Goal: Obtain resource: Obtain resource

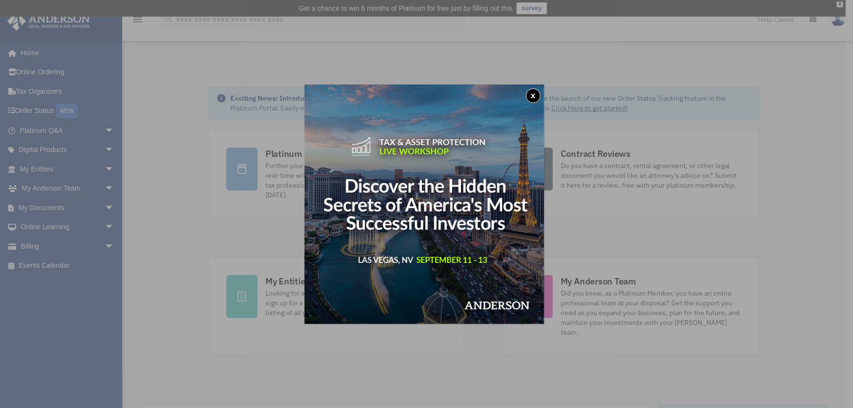
click at [533, 98] on button "x" at bounding box center [533, 95] width 15 height 15
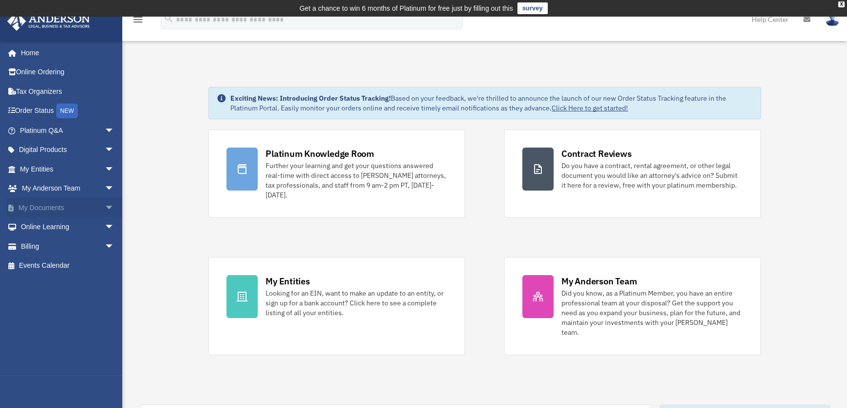
click at [69, 210] on link "My Documents arrow_drop_down" at bounding box center [68, 208] width 122 height 20
click at [105, 208] on span "arrow_drop_down" at bounding box center [115, 208] width 20 height 20
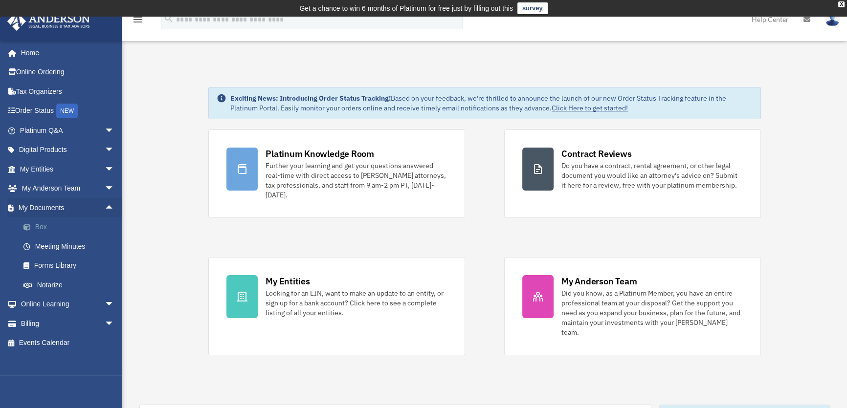
click at [42, 228] on link "Box" at bounding box center [71, 228] width 115 height 20
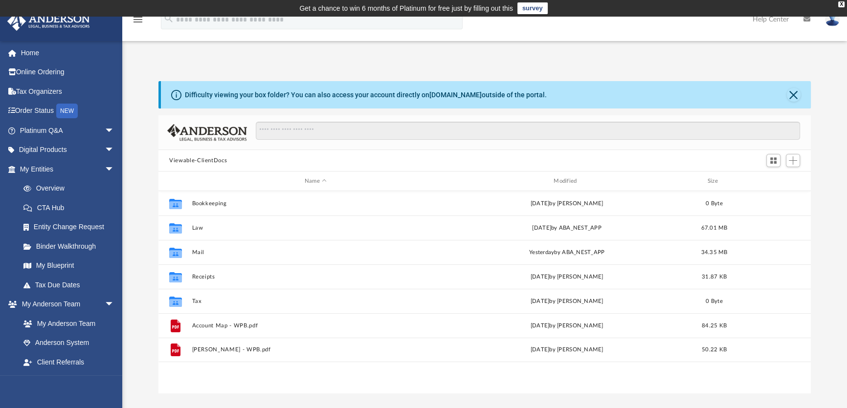
scroll to position [215, 645]
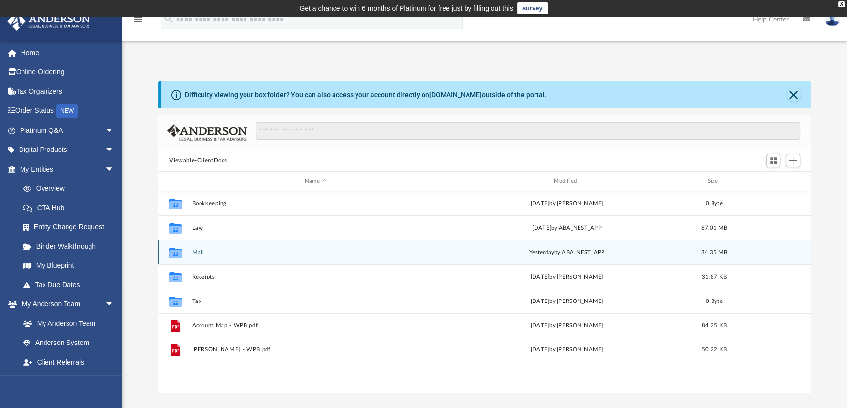
click at [197, 253] on button "Mail" at bounding box center [315, 252] width 247 height 6
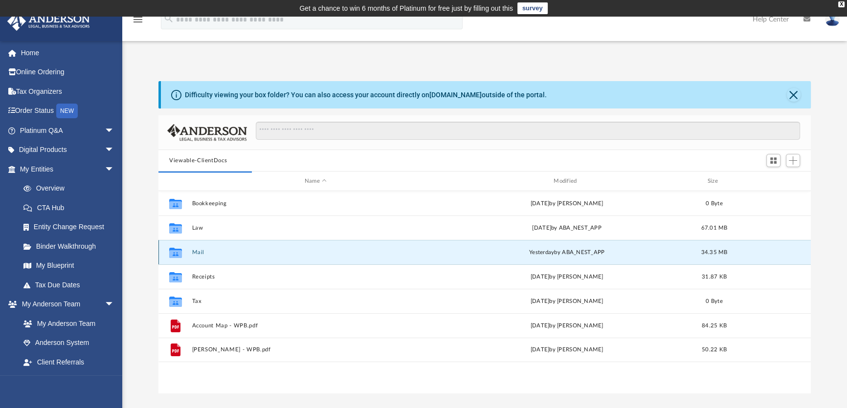
click at [197, 254] on button "Mail" at bounding box center [315, 252] width 247 height 6
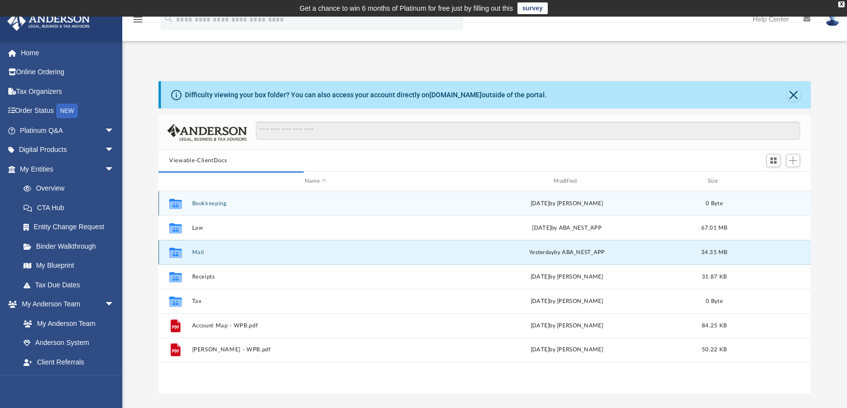
click at [193, 251] on button "Mail" at bounding box center [315, 252] width 247 height 6
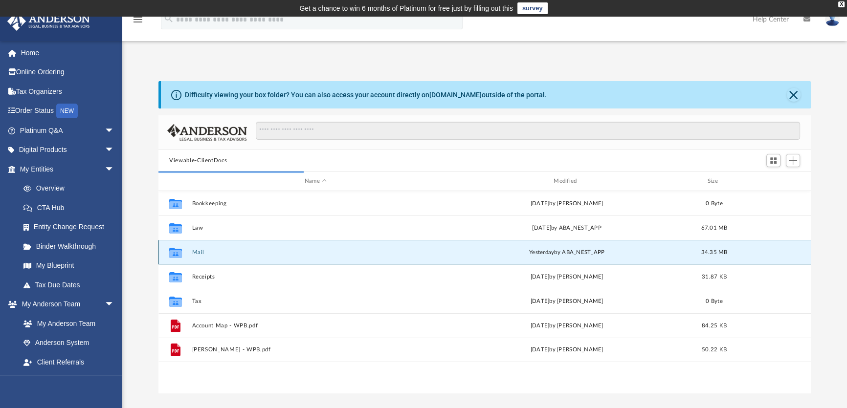
scroll to position [186, 645]
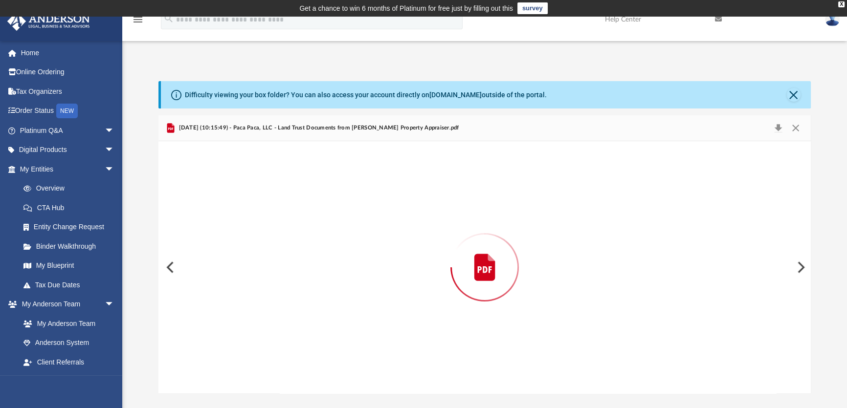
click at [194, 251] on div "Preview" at bounding box center [484, 267] width 652 height 252
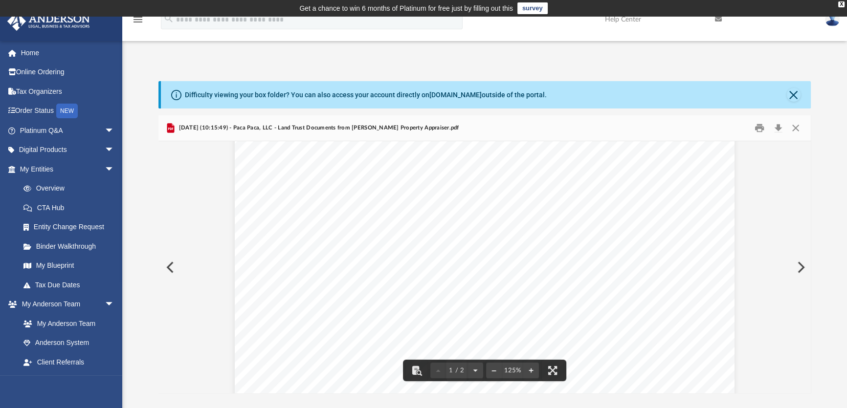
scroll to position [0, 0]
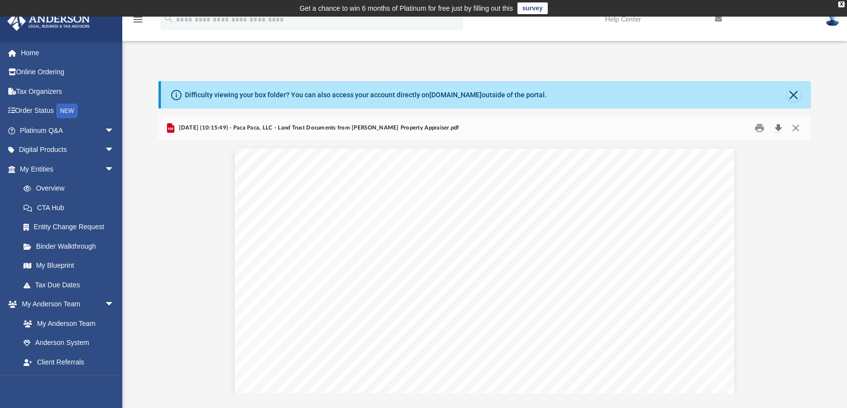
click at [777, 127] on button "Download" at bounding box center [778, 128] width 18 height 15
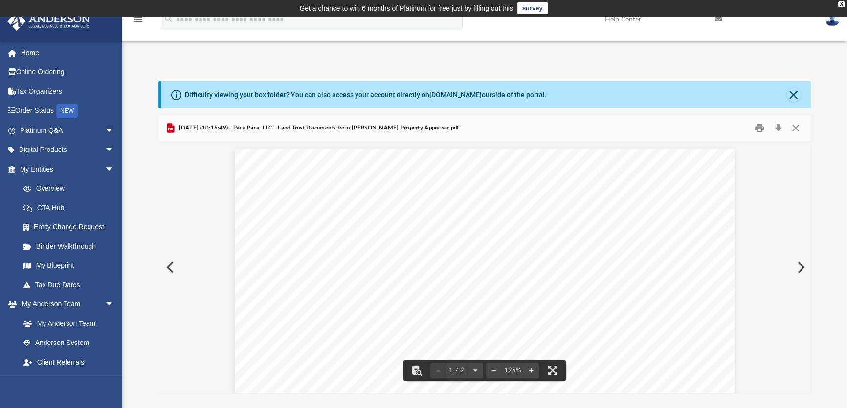
click at [801, 265] on button "Preview" at bounding box center [800, 267] width 22 height 27
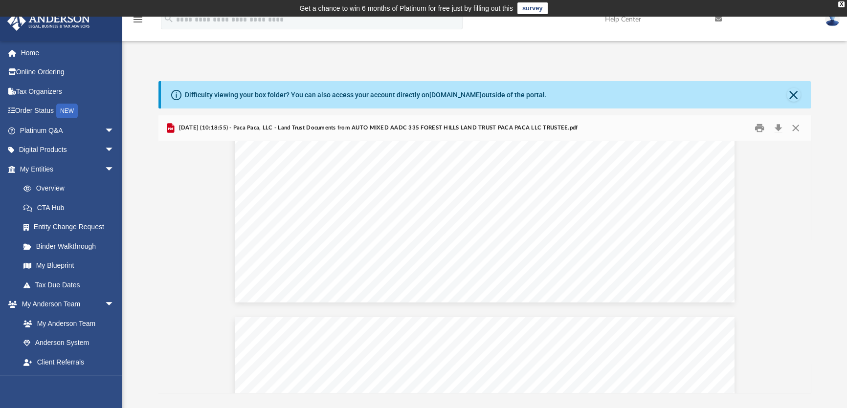
scroll to position [666, 0]
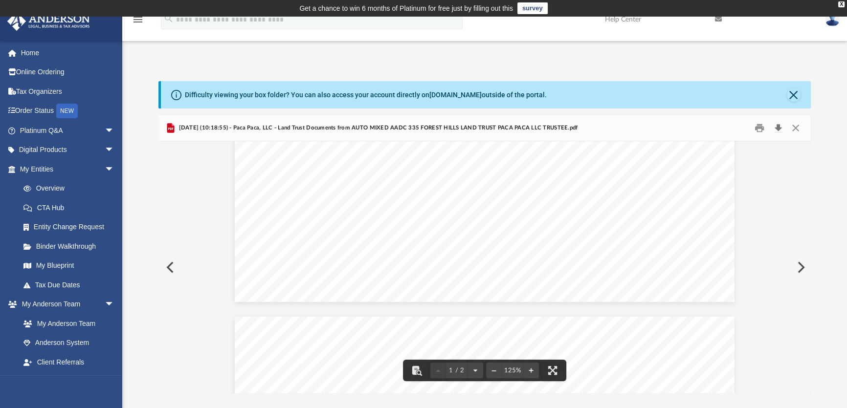
click at [777, 126] on button "Download" at bounding box center [778, 128] width 18 height 15
click at [800, 264] on button "Preview" at bounding box center [800, 267] width 22 height 27
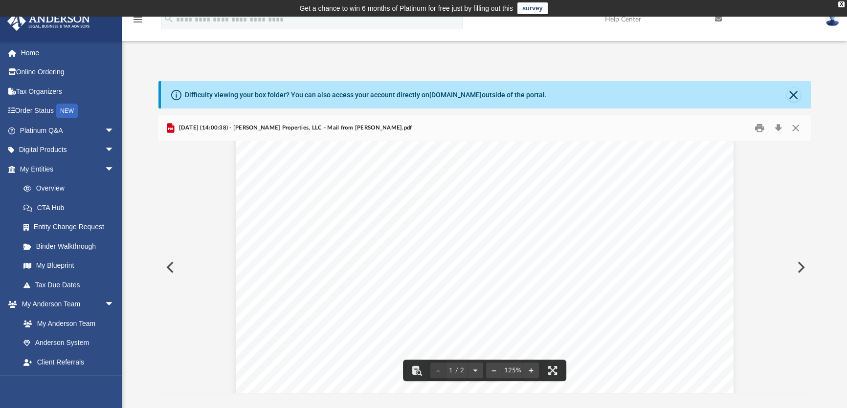
scroll to position [177, 0]
click at [798, 267] on button "Preview" at bounding box center [800, 267] width 22 height 27
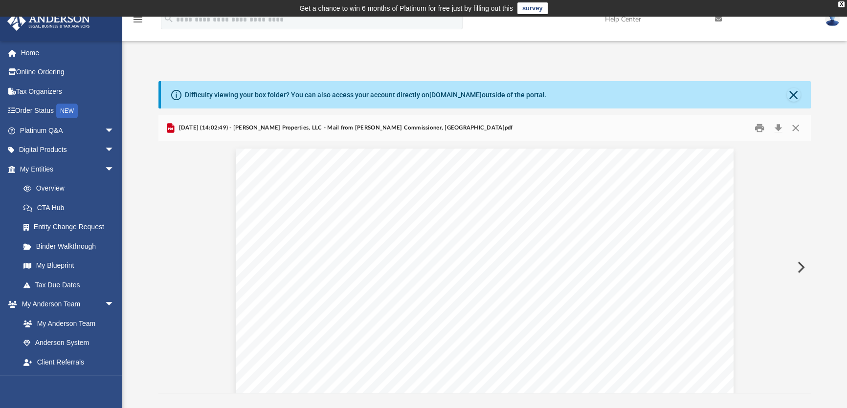
click at [798, 267] on button "Preview" at bounding box center [800, 267] width 22 height 27
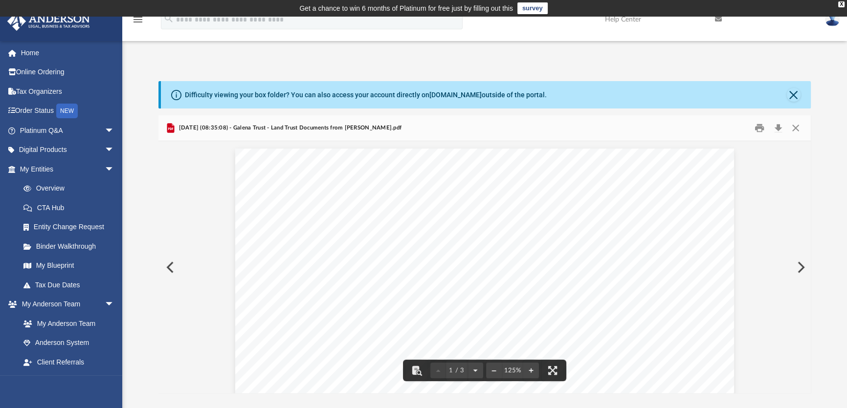
scroll to position [133, 0]
click at [802, 266] on button "Preview" at bounding box center [800, 267] width 22 height 27
click at [795, 126] on button "Close" at bounding box center [795, 128] width 18 height 15
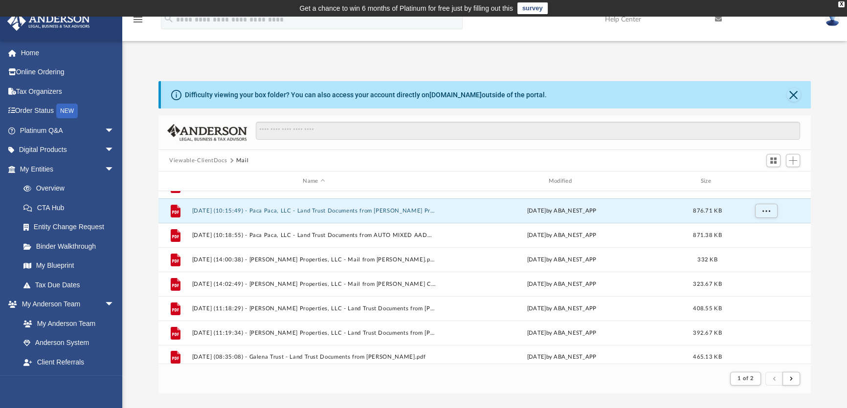
scroll to position [0, 0]
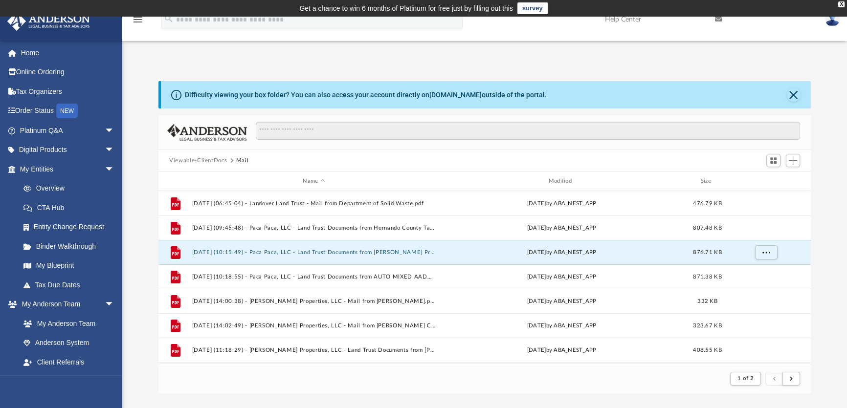
click at [238, 160] on button "Mail" at bounding box center [242, 160] width 13 height 9
click at [205, 161] on button "Viewable-ClientDocs" at bounding box center [198, 160] width 58 height 9
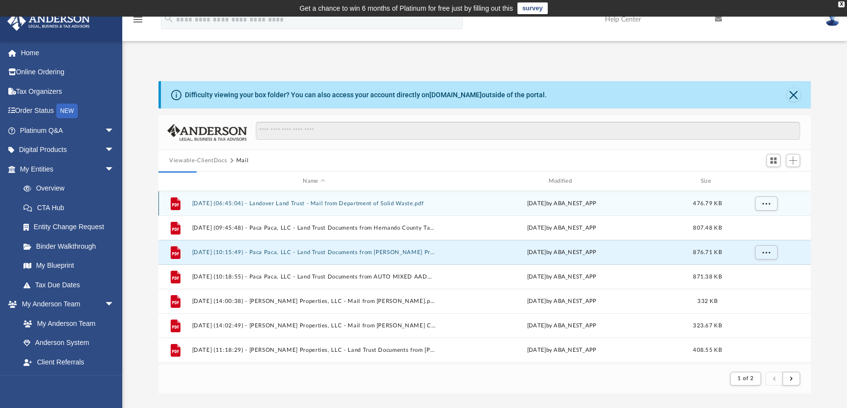
scroll to position [215, 645]
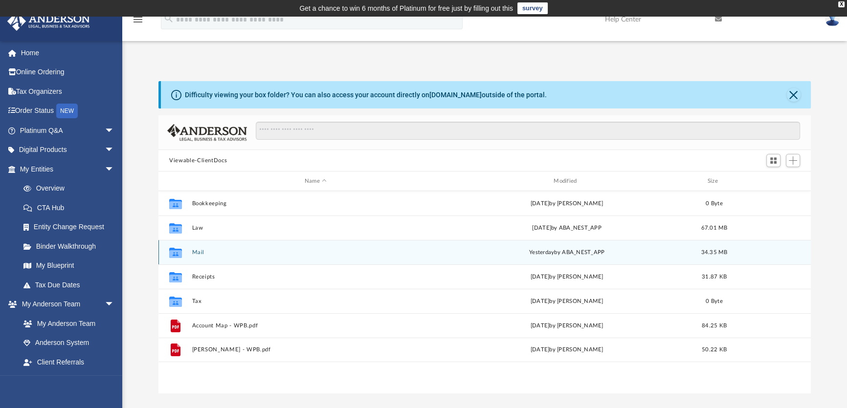
click at [197, 253] on button "Mail" at bounding box center [315, 252] width 247 height 6
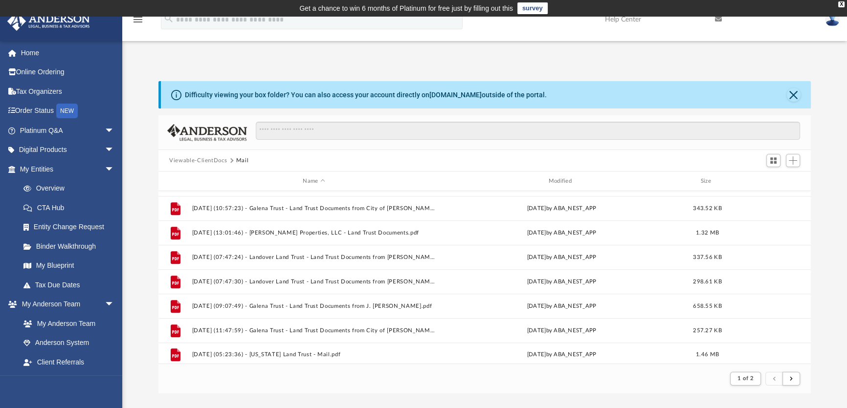
scroll to position [1049, 0]
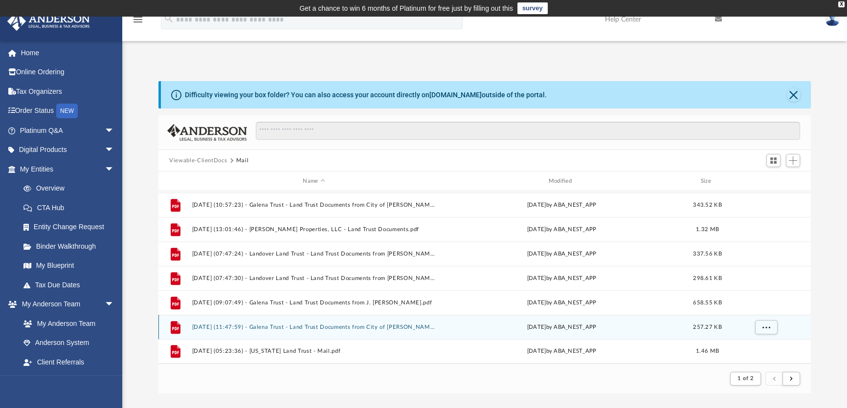
click at [359, 327] on button "[DATE] (11:47:59) - Galena Trust - Land Trust Documents from City of [PERSON_NA…" at bounding box center [313, 327] width 243 height 6
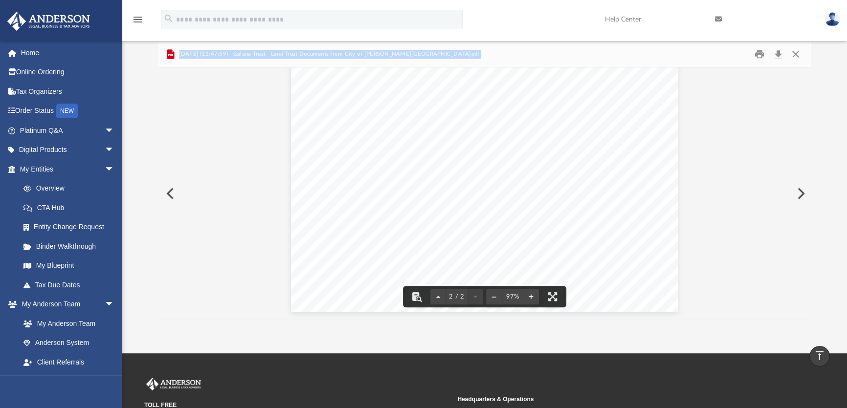
scroll to position [0, 0]
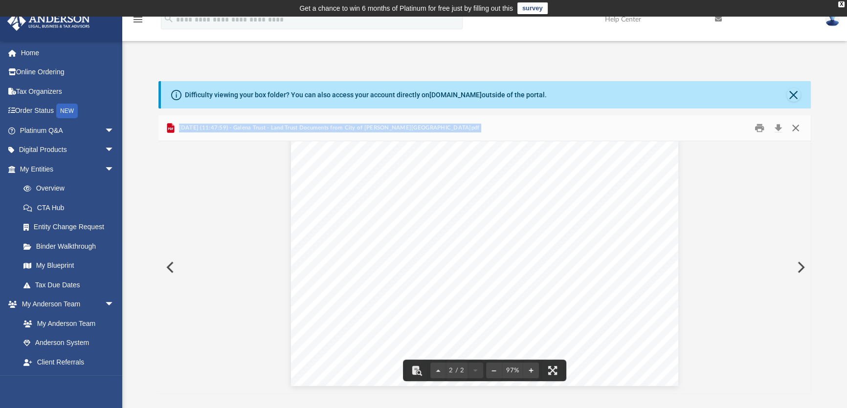
click at [792, 125] on button "Close" at bounding box center [795, 128] width 18 height 15
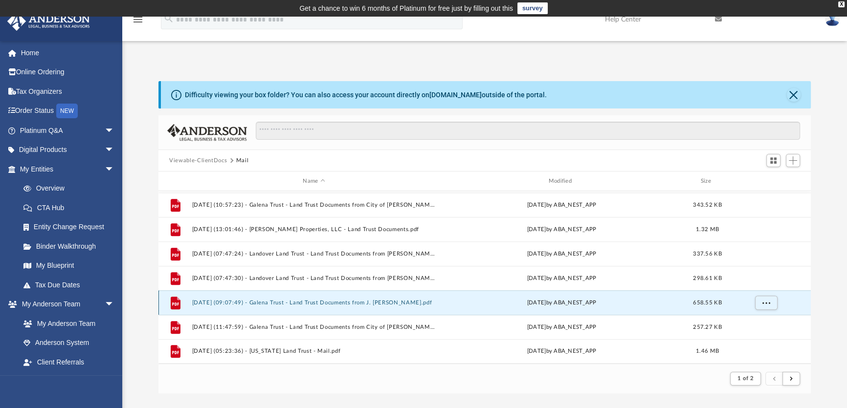
click at [358, 304] on button "[DATE] (09:07:49) - Galena Trust - Land Trust Documents from J. [PERSON_NAME].p…" at bounding box center [313, 303] width 243 height 6
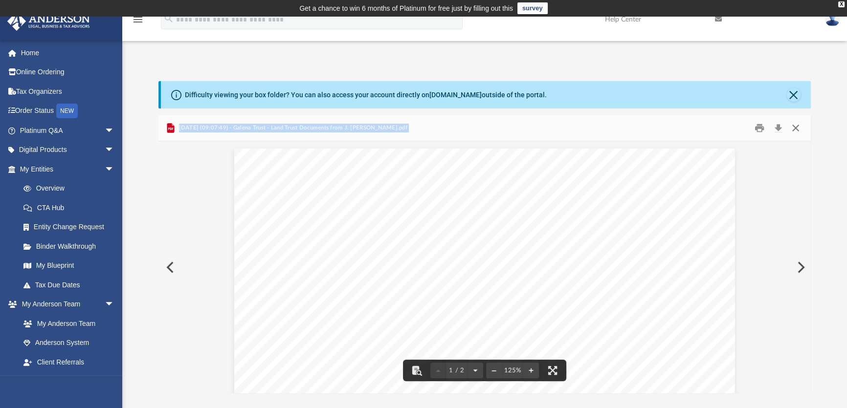
click at [797, 126] on button "Close" at bounding box center [795, 128] width 18 height 15
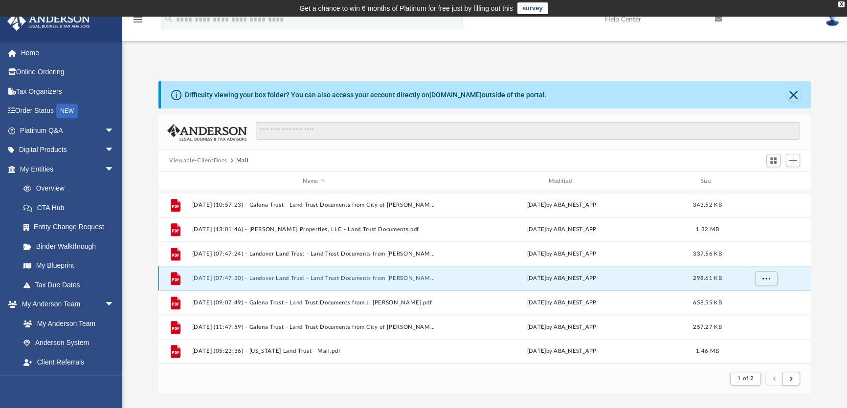
click at [378, 280] on button "[DATE] (07:47:30) - Landover Land Trust - Land Trust Documents from [PERSON_NAM…" at bounding box center [313, 278] width 243 height 6
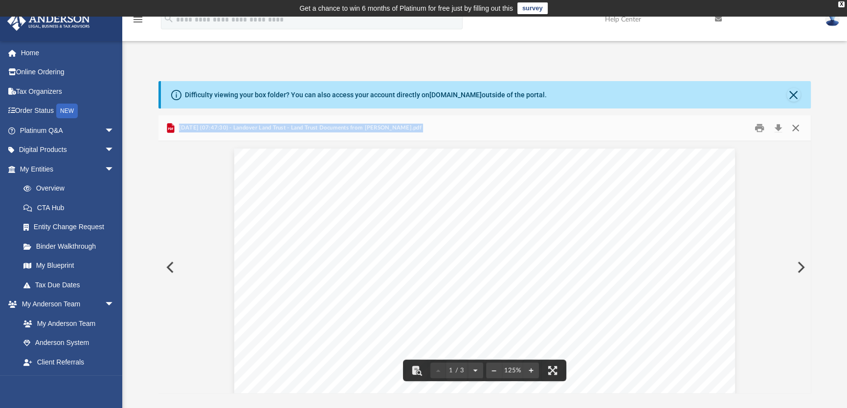
click at [792, 126] on button "Close" at bounding box center [795, 128] width 18 height 15
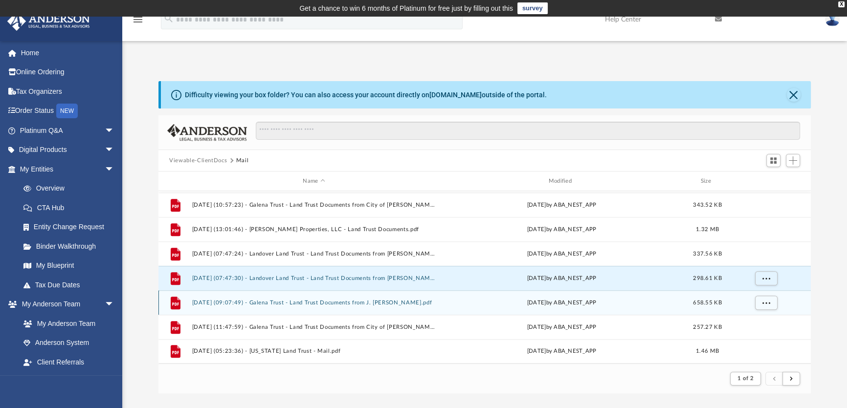
click at [370, 303] on button "[DATE] (09:07:49) - Galena Trust - Land Trust Documents from J. [PERSON_NAME].p…" at bounding box center [313, 303] width 243 height 6
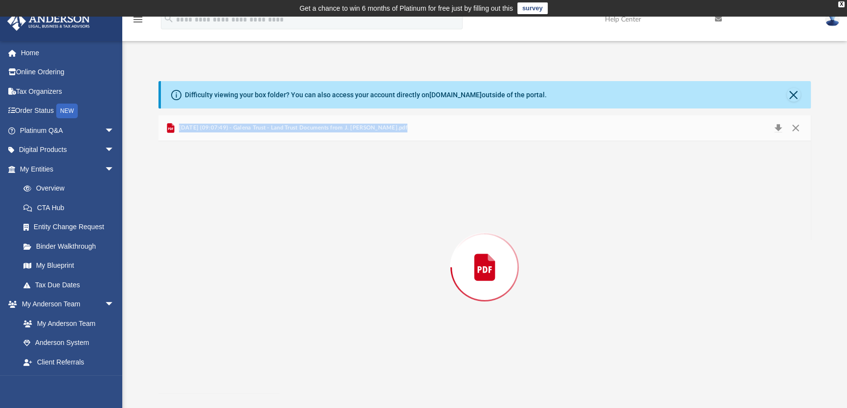
click at [370, 303] on div "Preview" at bounding box center [484, 267] width 652 height 252
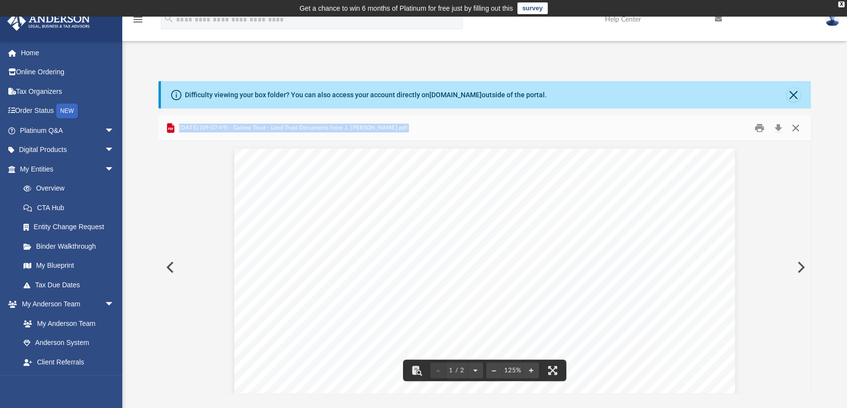
click at [793, 128] on button "Close" at bounding box center [795, 128] width 18 height 15
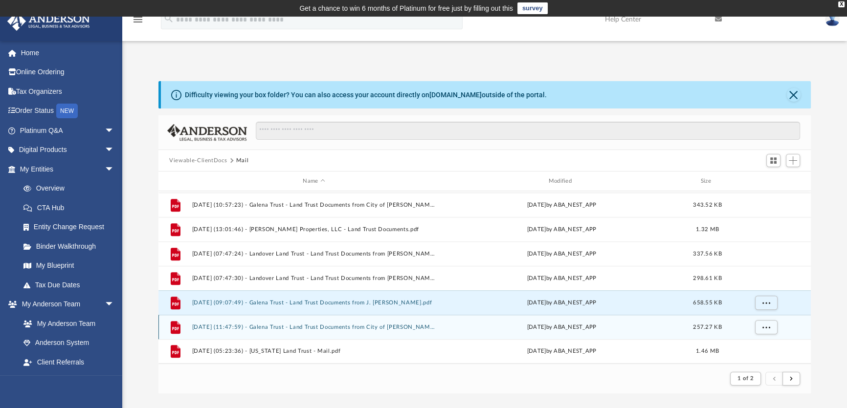
click at [327, 326] on button "[DATE] (11:47:59) - Galena Trust - Land Trust Documents from City of [PERSON_NA…" at bounding box center [313, 327] width 243 height 6
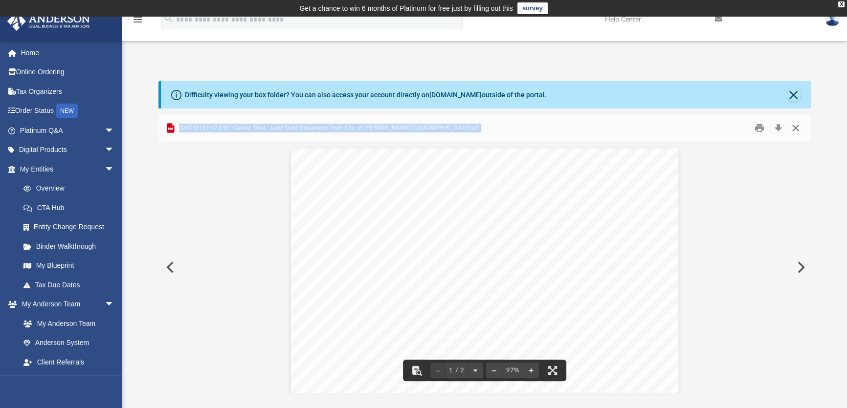
click at [796, 131] on button "Close" at bounding box center [795, 128] width 18 height 15
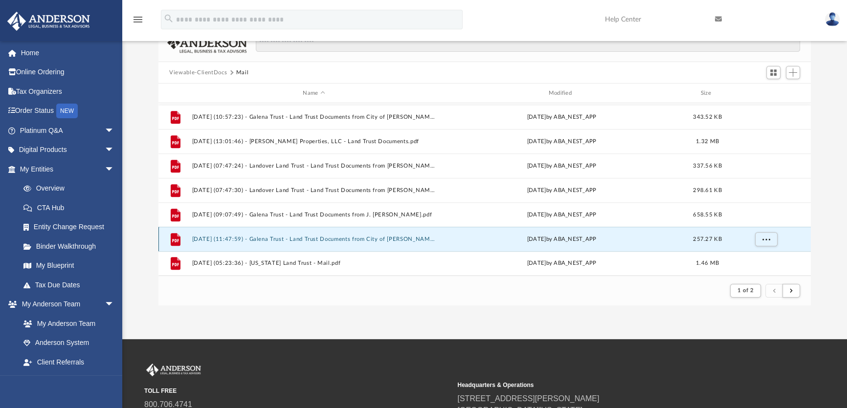
scroll to position [88, 0]
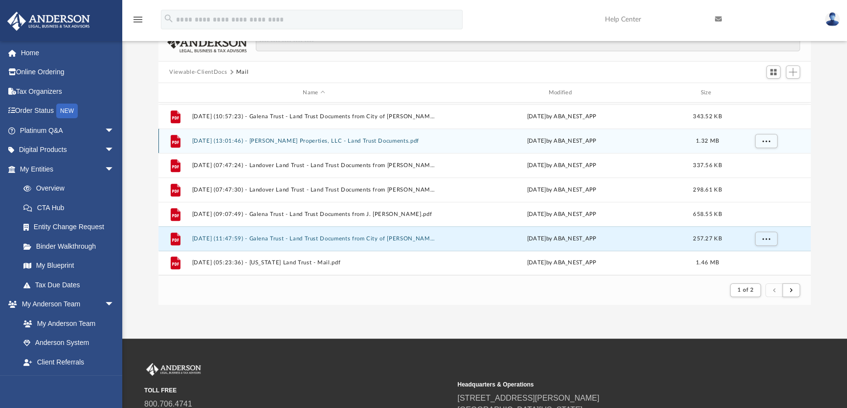
click at [341, 138] on button "[DATE] (13:01:46) - [PERSON_NAME] Properties, LLC - Land Trust Documents.pdf" at bounding box center [313, 141] width 243 height 6
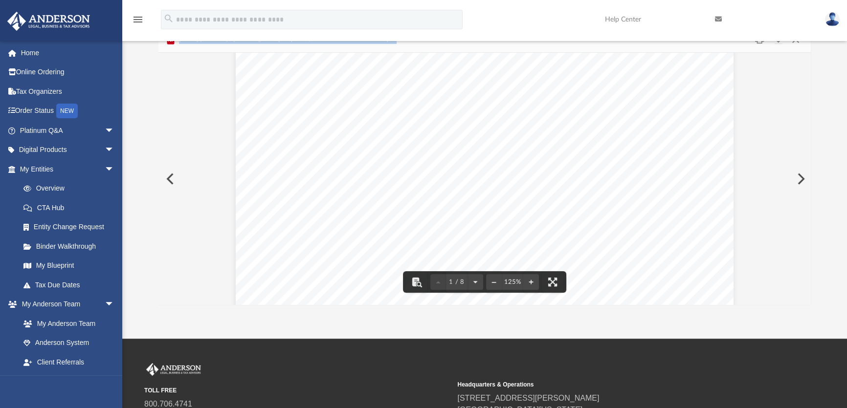
scroll to position [19, 0]
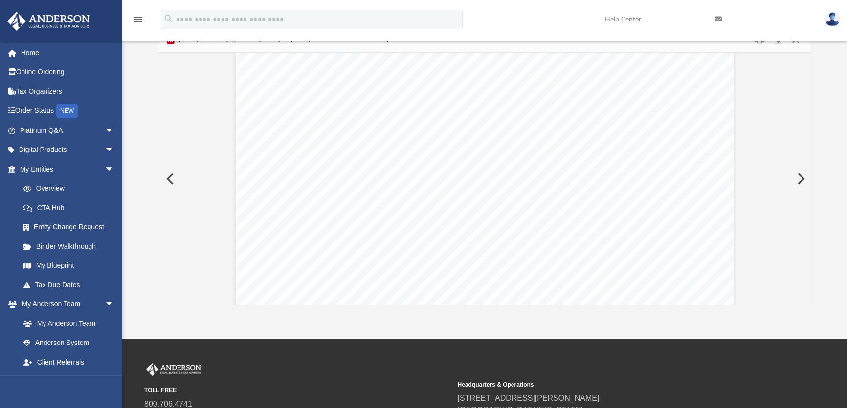
click at [843, 76] on div "Difficulty viewing your box folder? You can also access your account directly o…" at bounding box center [484, 149] width 724 height 312
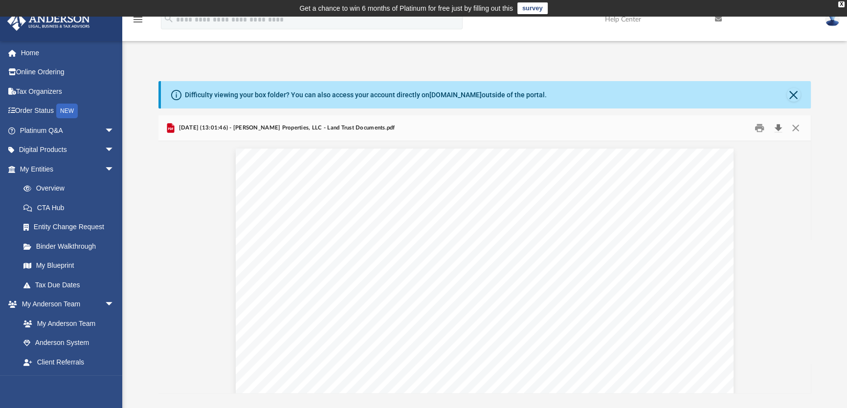
click at [777, 128] on button "Download" at bounding box center [778, 128] width 18 height 15
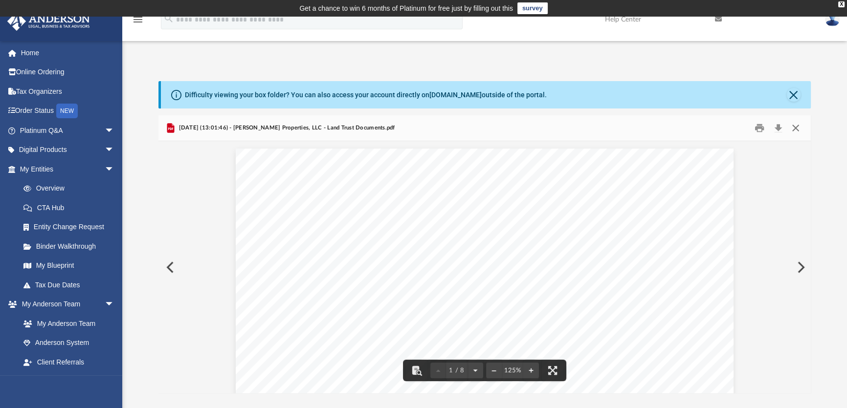
click at [792, 128] on button "Close" at bounding box center [795, 128] width 18 height 15
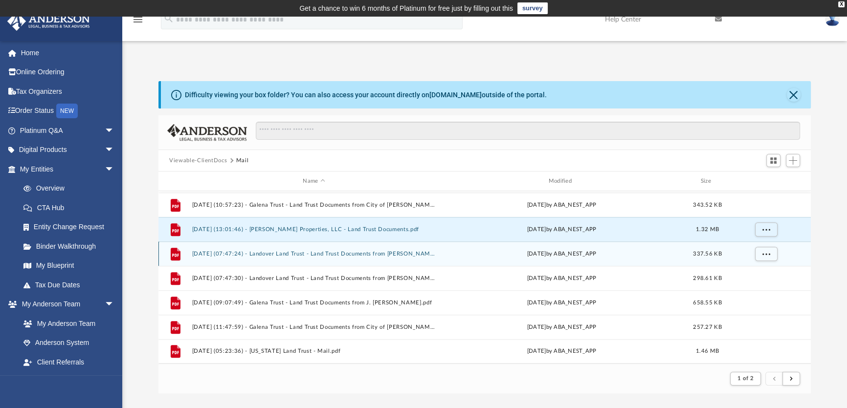
click at [381, 251] on button "[DATE] (07:47:24) - Landover Land Trust - Land Trust Documents from [PERSON_NAM…" at bounding box center [313, 254] width 243 height 6
